Goal: Transaction & Acquisition: Purchase product/service

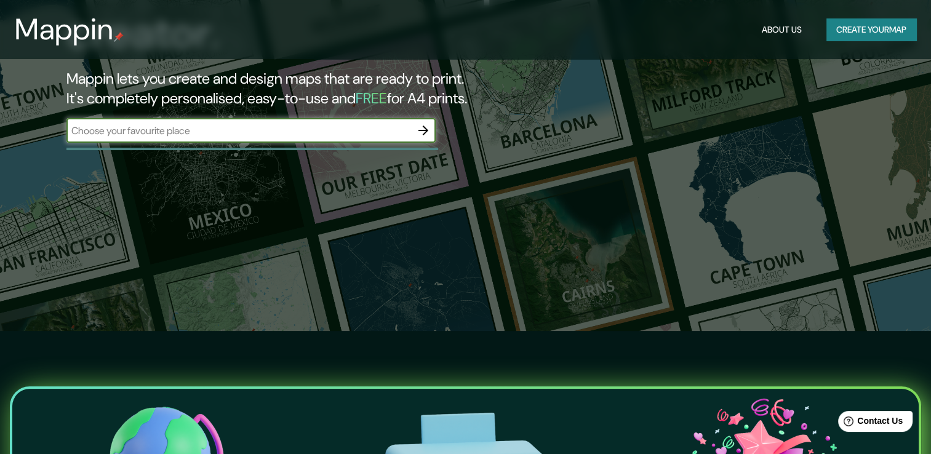
click at [355, 132] on input "text" at bounding box center [238, 131] width 345 height 14
type input "[GEOGRAPHIC_DATA]"
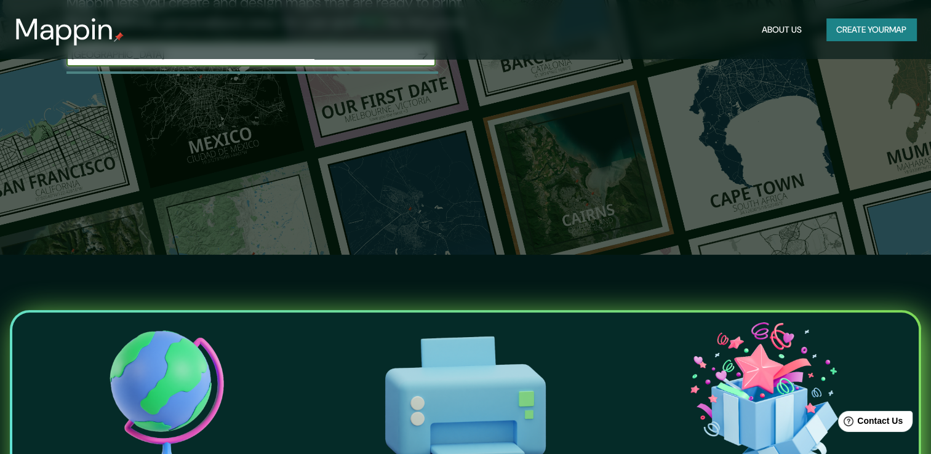
scroll to position [123, 0]
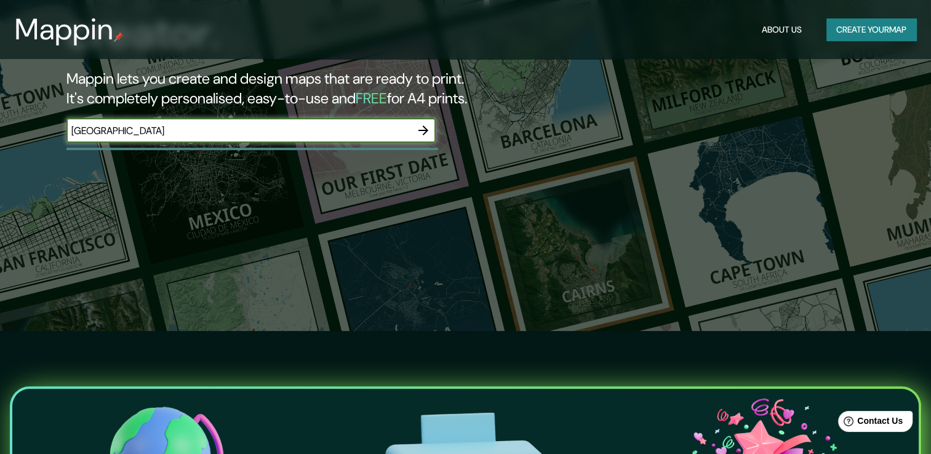
click at [424, 129] on icon "button" at bounding box center [423, 130] width 15 height 15
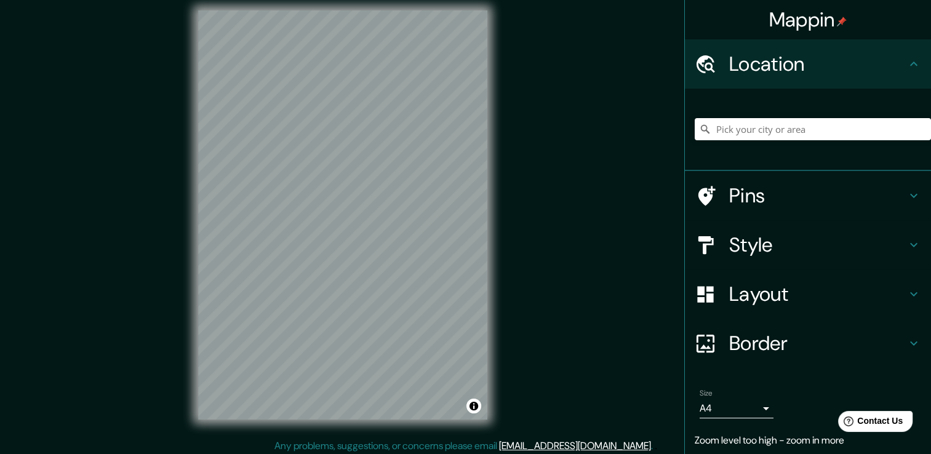
scroll to position [14, 0]
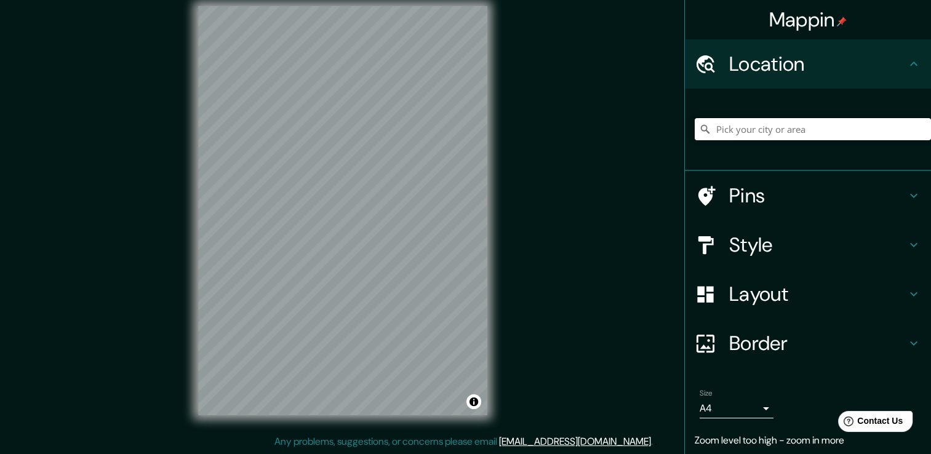
click at [759, 134] on input "Pick your city or area" at bounding box center [813, 129] width 236 height 22
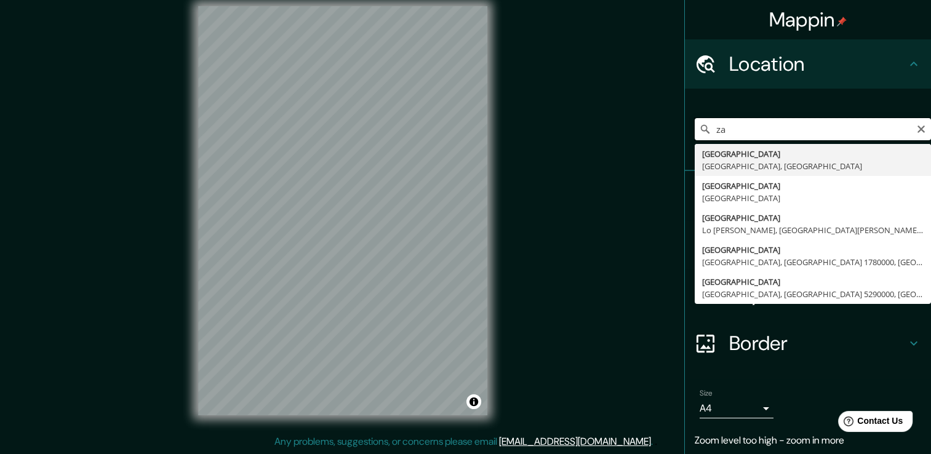
type input "z"
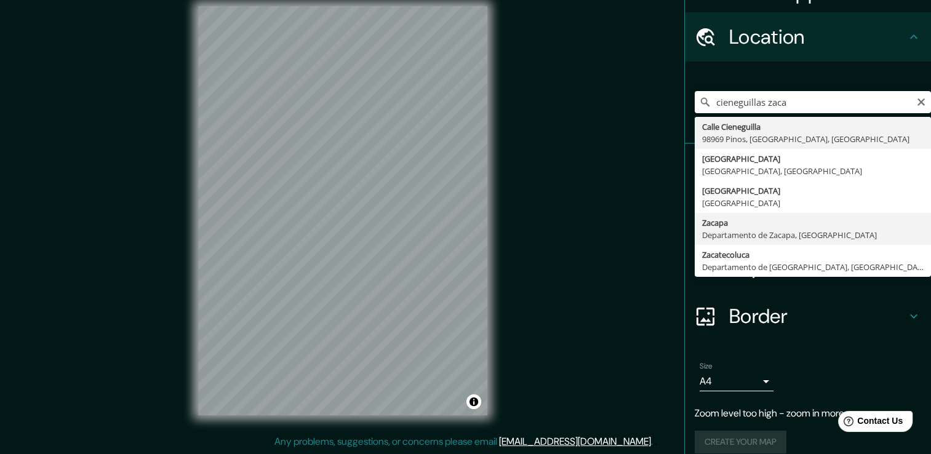
scroll to position [40, 0]
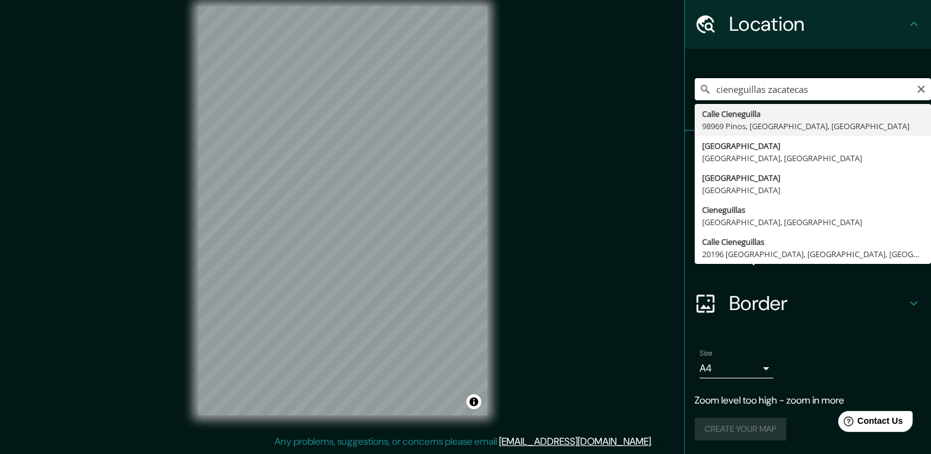
click at [870, 90] on input "cieneguillas zacatecas" at bounding box center [813, 89] width 236 height 22
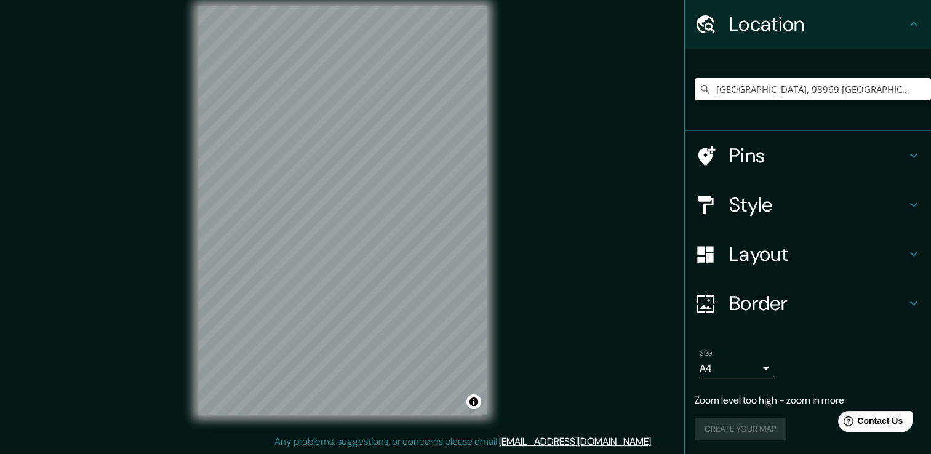
scroll to position [15, 0]
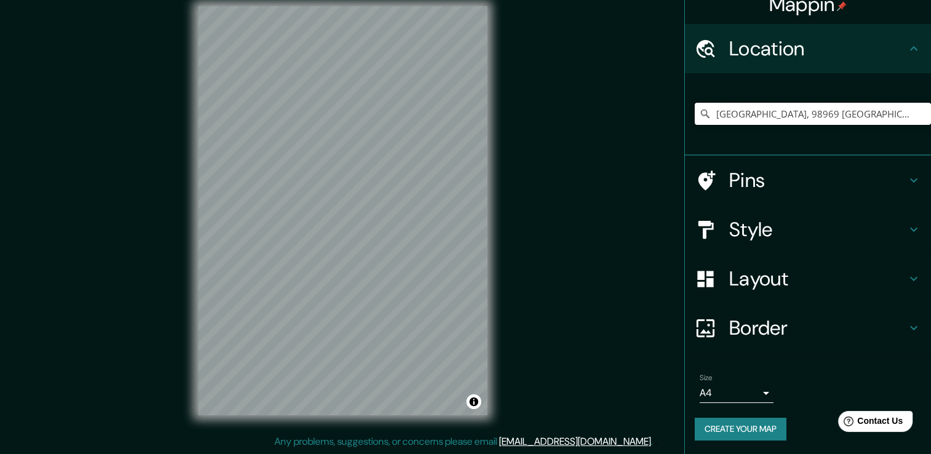
type input "[GEOGRAPHIC_DATA], 98969 [GEOGRAPHIC_DATA], [GEOGRAPHIC_DATA], [GEOGRAPHIC_DATA]"
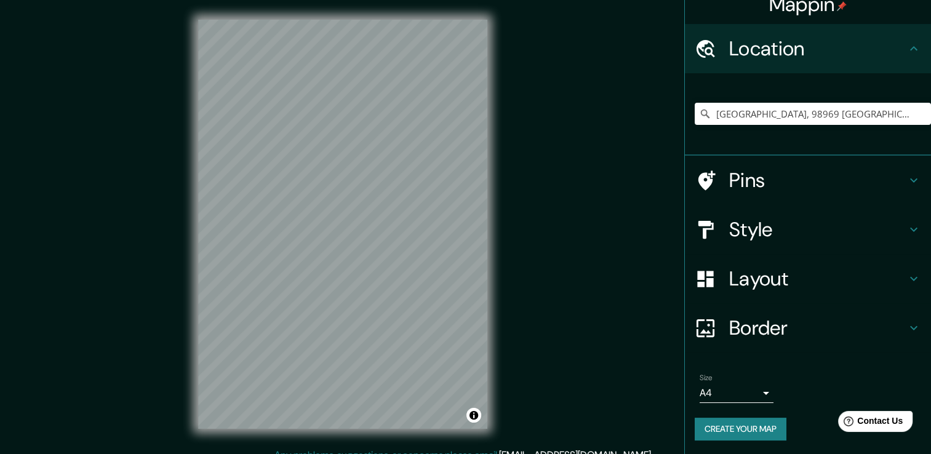
click at [491, 181] on div "© Mapbox © OpenStreetMap Improve this map" at bounding box center [342, 224] width 329 height 448
